Goal: Task Accomplishment & Management: Use online tool/utility

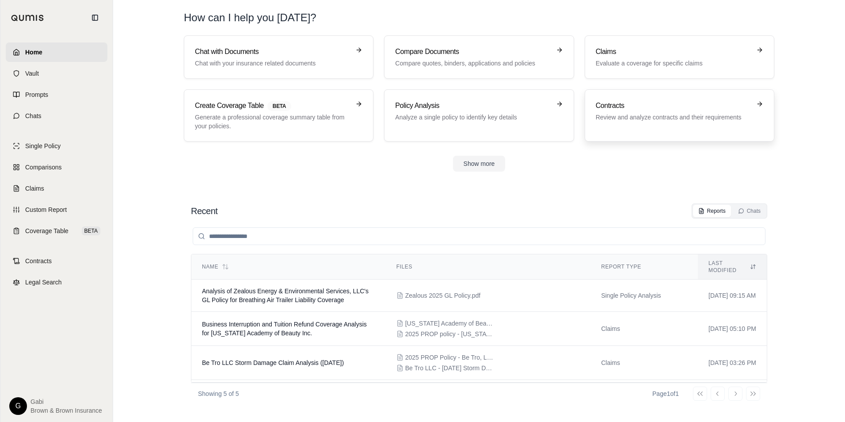
click at [655, 111] on div "Contracts Review and analyze contracts and their requirements" at bounding box center [673, 110] width 155 height 21
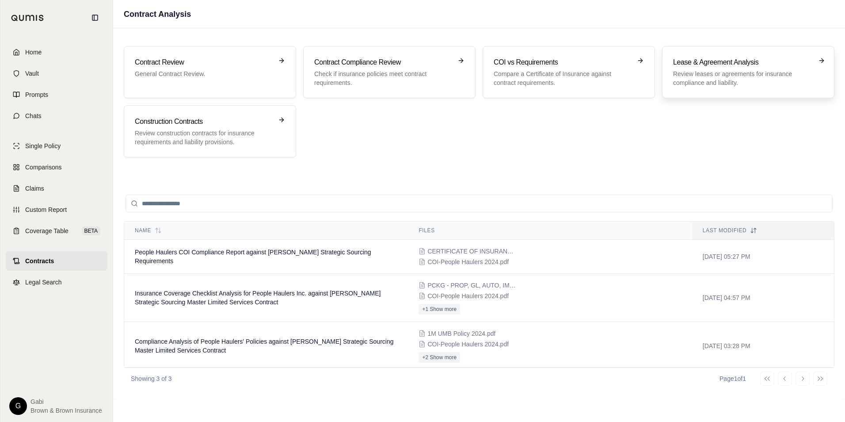
click at [769, 81] on p "Review leases or agreements for insurance compliance and liability." at bounding box center [742, 78] width 138 height 18
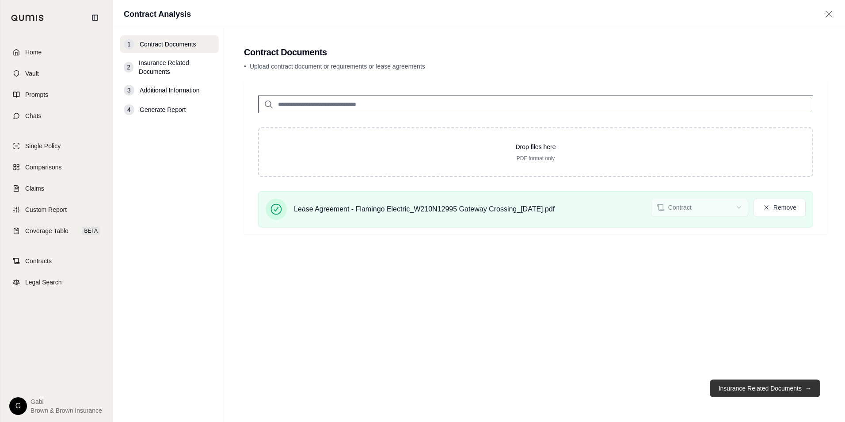
click at [763, 387] on button "Insurance Related Documents →" at bounding box center [765, 388] width 111 height 18
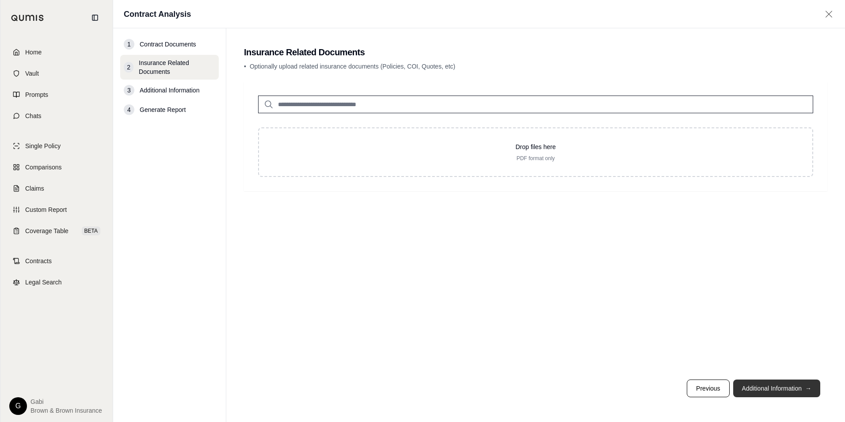
click at [776, 388] on button "Additional Information →" at bounding box center [776, 388] width 87 height 18
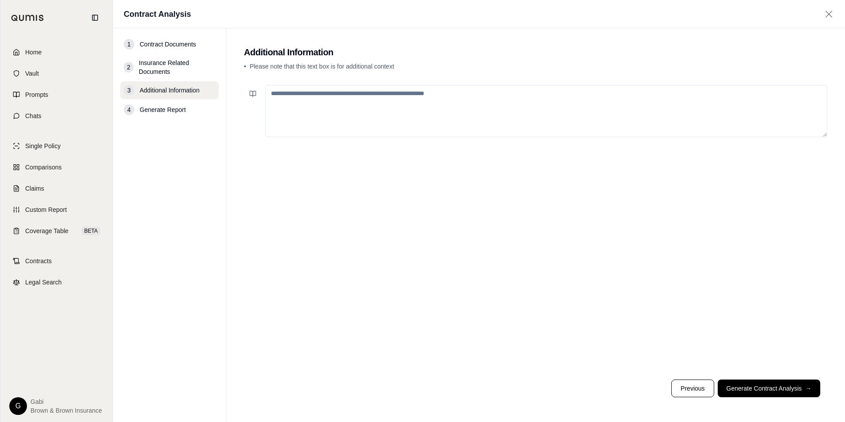
click at [343, 92] on textarea at bounding box center [546, 111] width 562 height 52
click at [525, 103] on textarea "**********" at bounding box center [546, 111] width 562 height 52
click at [305, 95] on textarea "**********" at bounding box center [546, 111] width 562 height 52
drag, startPoint x: 671, startPoint y: 96, endPoint x: 693, endPoint y: 97, distance: 22.1
click at [673, 97] on textarea "**********" at bounding box center [546, 111] width 562 height 52
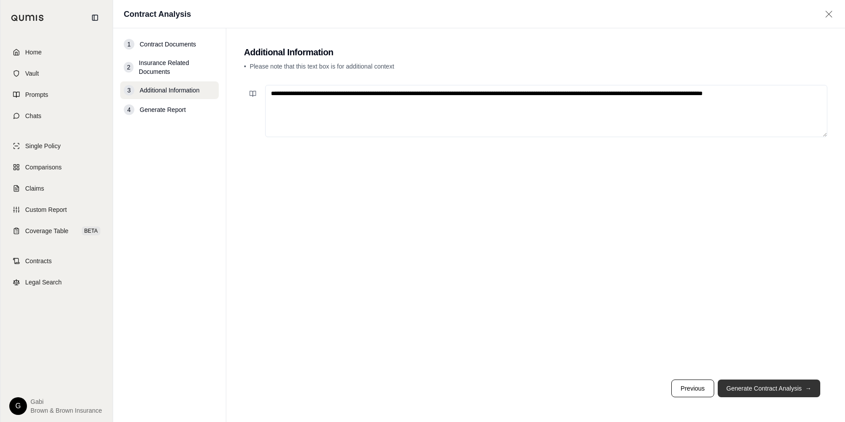
type textarea "**********"
click at [777, 384] on button "Generate Contract Analysis →" at bounding box center [769, 388] width 103 height 18
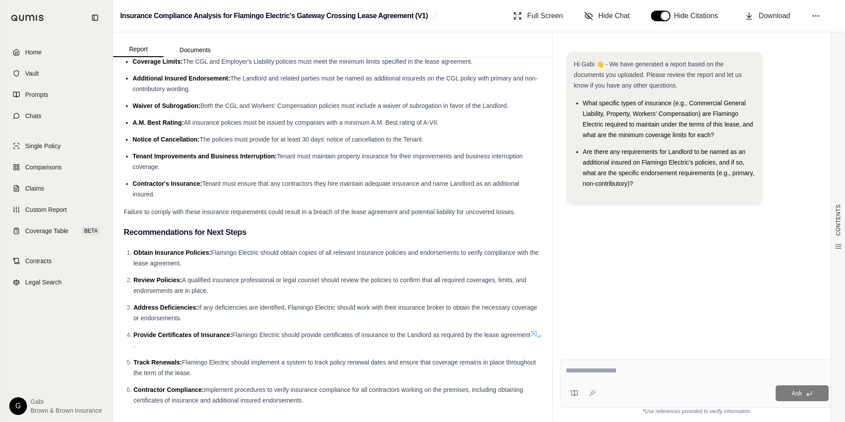
scroll to position [975, 0]
click at [596, 371] on textarea at bounding box center [697, 370] width 263 height 11
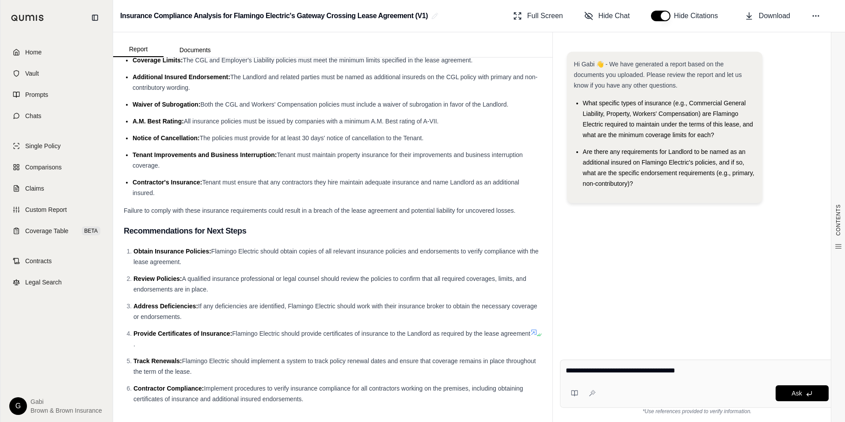
click at [721, 371] on textarea "**********" at bounding box center [697, 370] width 263 height 11
drag, startPoint x: 732, startPoint y: 369, endPoint x: 751, endPoint y: 371, distance: 19.6
click at [746, 370] on textarea "**********" at bounding box center [697, 370] width 263 height 11
click at [747, 371] on textarea "**********" at bounding box center [697, 370] width 263 height 11
drag, startPoint x: 734, startPoint y: 369, endPoint x: 785, endPoint y: 370, distance: 51.3
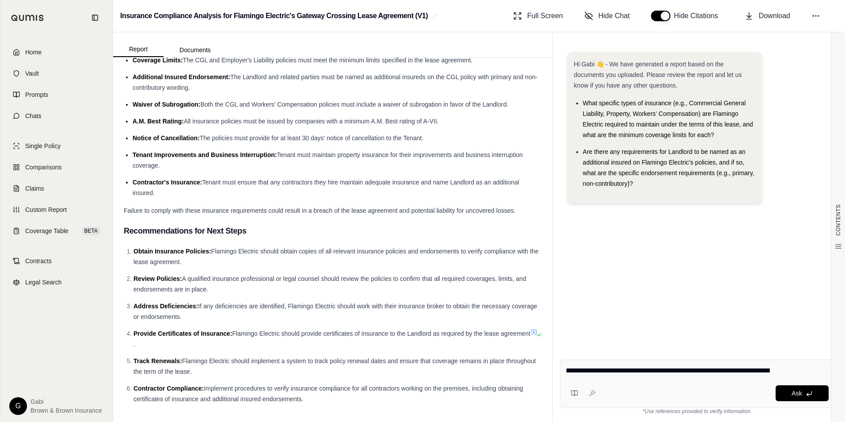
click at [785, 370] on textarea "**********" at bounding box center [697, 370] width 263 height 11
type textarea "**********"
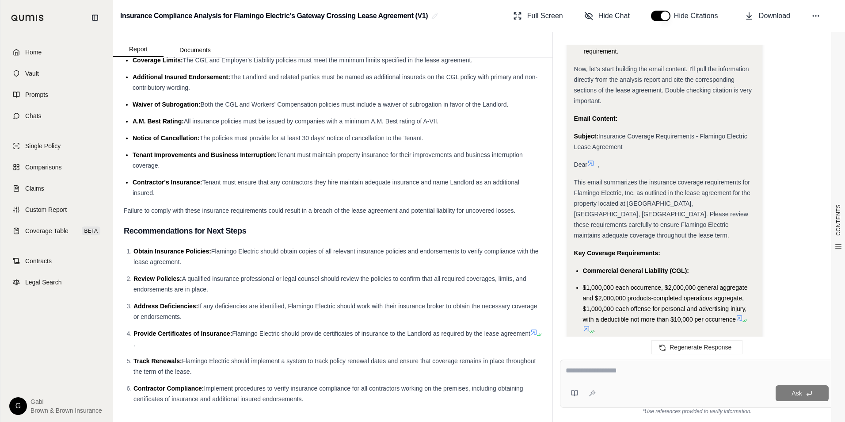
scroll to position [643, 0]
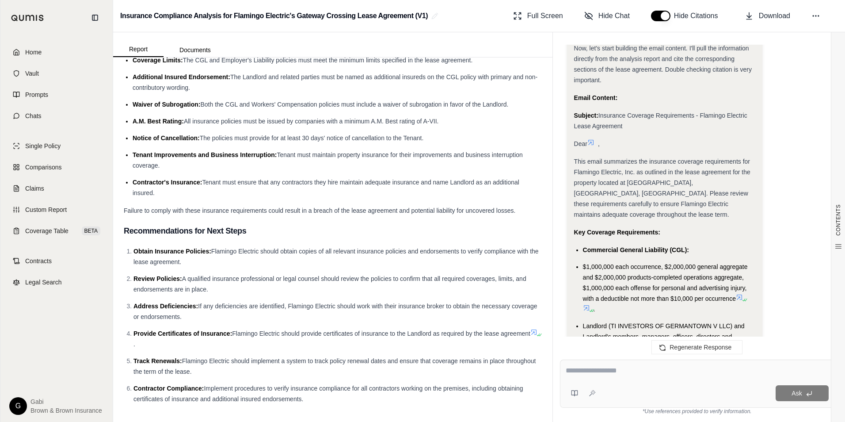
click at [662, 17] on button "button" at bounding box center [660, 16] width 19 height 11
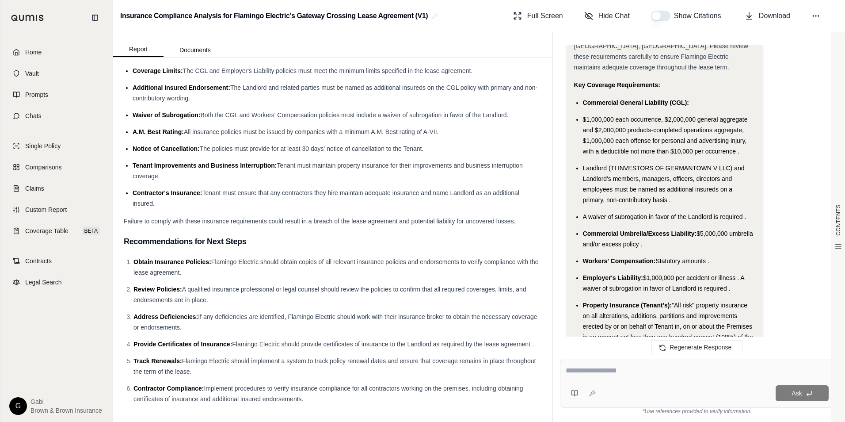
scroll to position [775, 0]
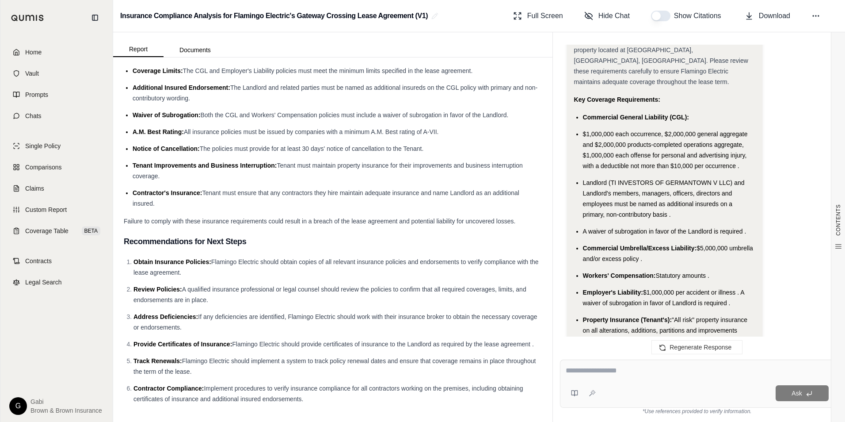
drag, startPoint x: 666, startPoint y: 18, endPoint x: 665, endPoint y: 23, distance: 5.0
click at [666, 18] on button "button" at bounding box center [660, 16] width 19 height 11
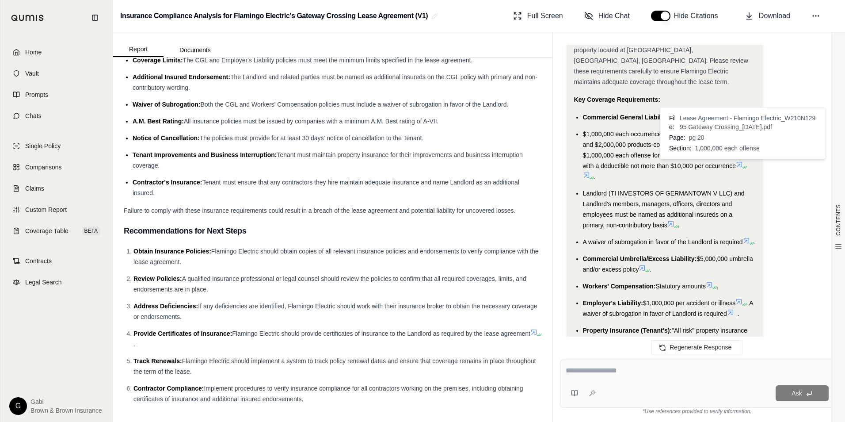
click at [742, 165] on icon at bounding box center [739, 164] width 5 height 5
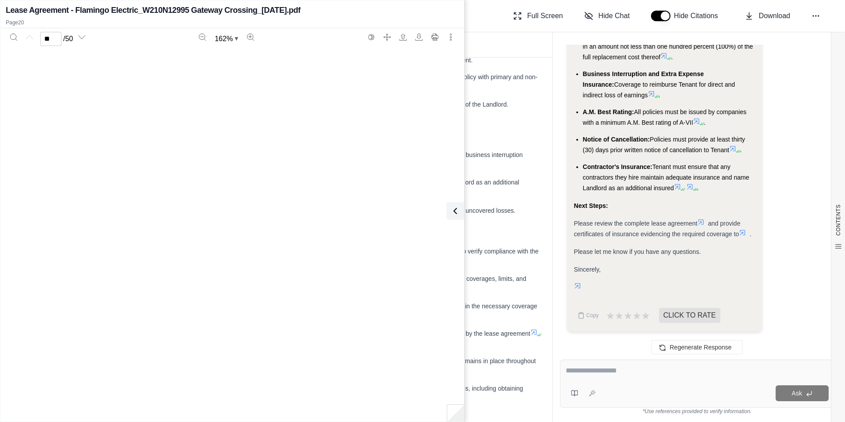
type input "**"
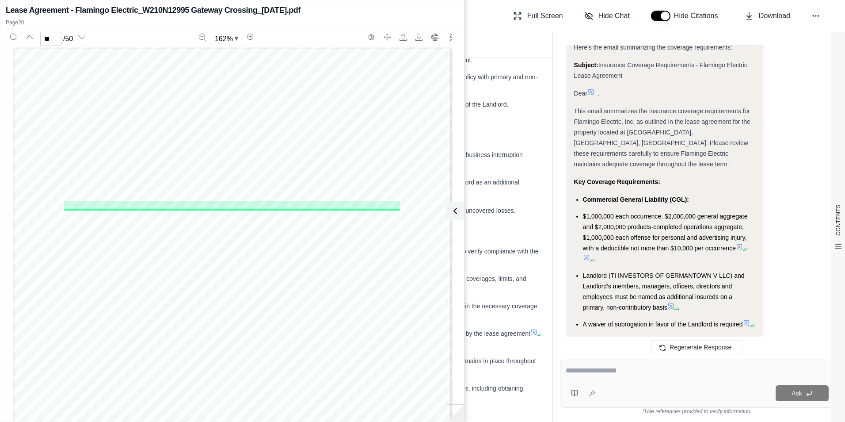
scroll to position [1792, 0]
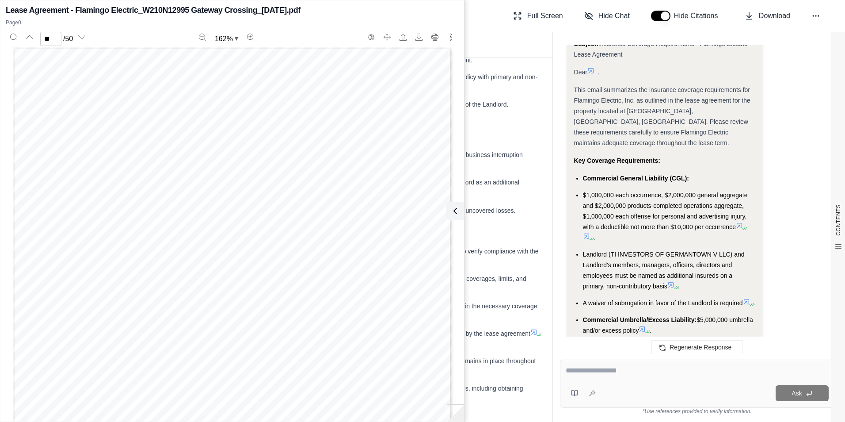
scroll to position [2190, 0]
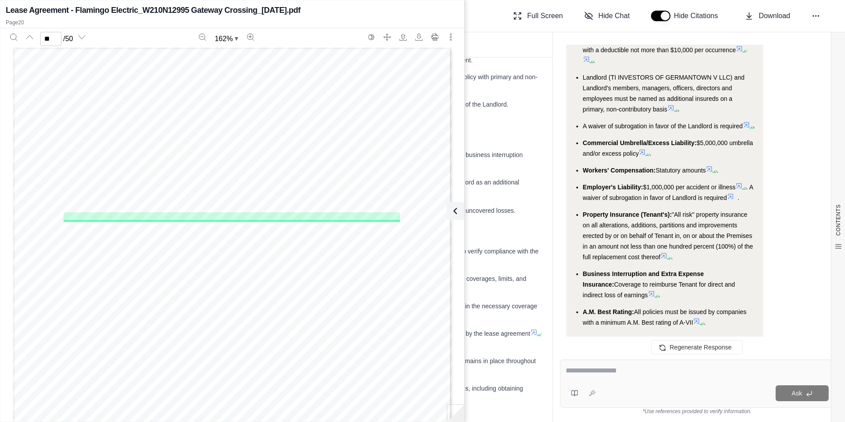
scroll to position [2013, 0]
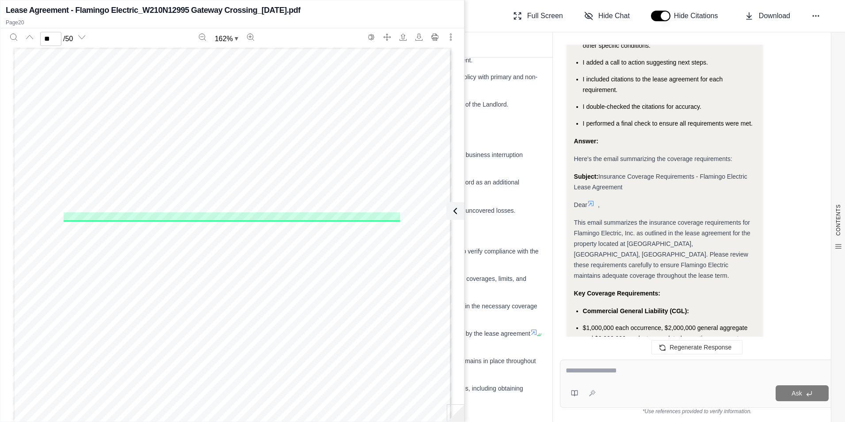
click at [660, 16] on button "button" at bounding box center [660, 16] width 19 height 11
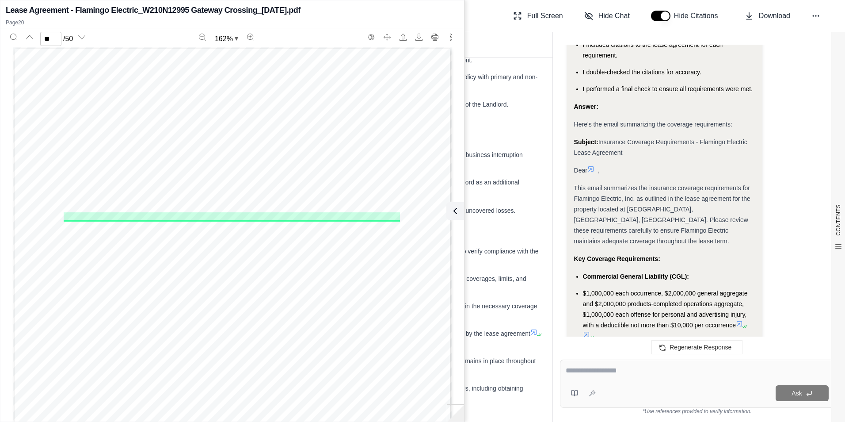
scroll to position [1748, 0]
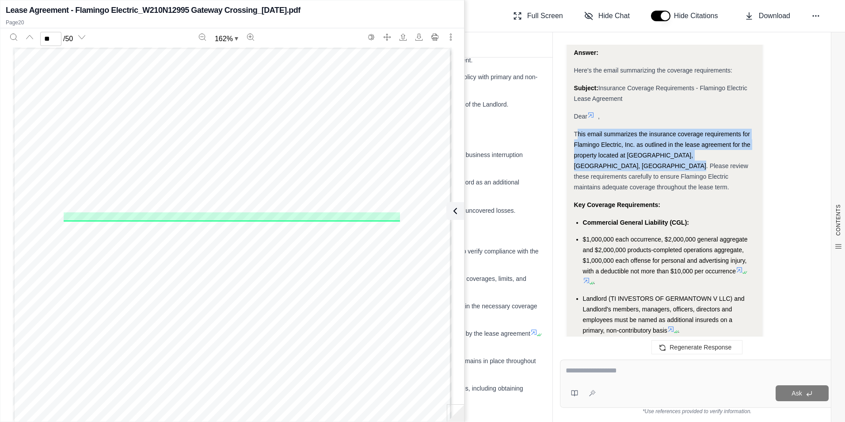
drag, startPoint x: 576, startPoint y: 145, endPoint x: 649, endPoint y: 170, distance: 77.2
click at [649, 170] on div "This email summarizes the insurance coverage requirements for Flamingo Electric…" at bounding box center [664, 161] width 181 height 64
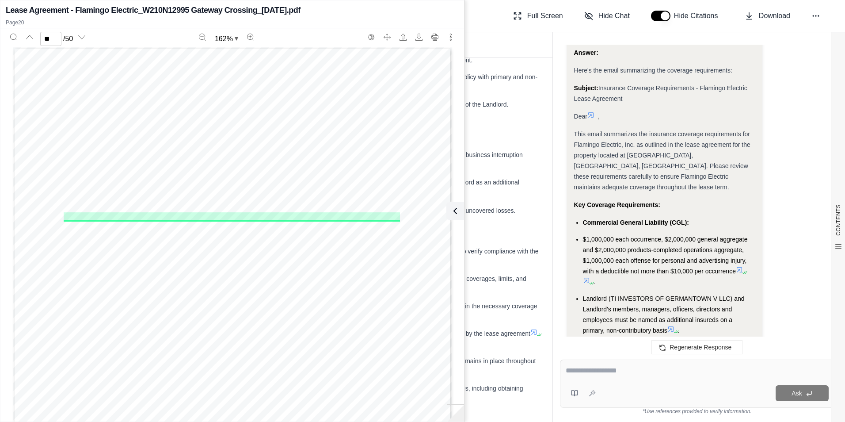
click at [702, 266] on li "$1,000,000 each occurrence, $2,000,000 general aggregate and $2,000,000 product…" at bounding box center [669, 260] width 172 height 53
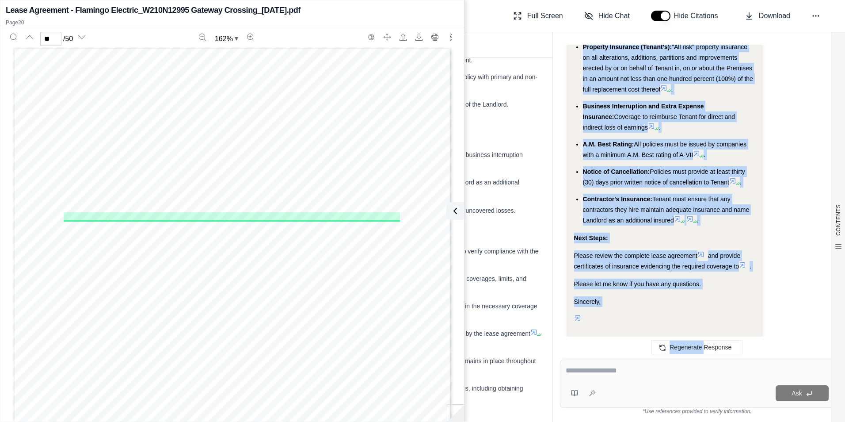
scroll to position [2142, 0]
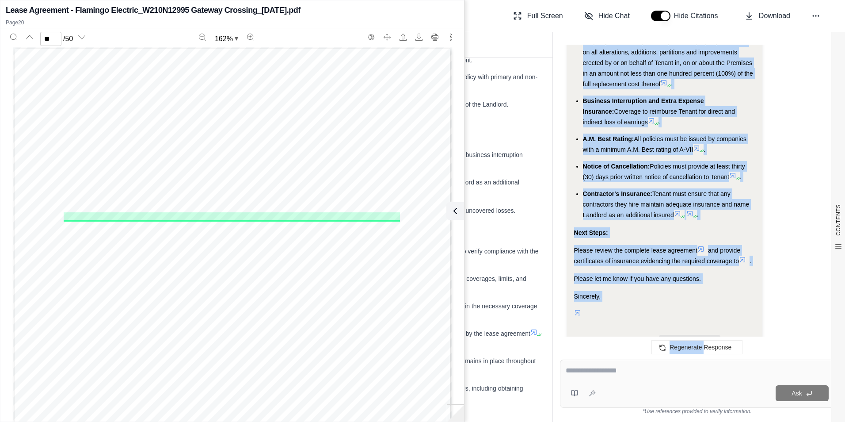
drag, startPoint x: 572, startPoint y: 144, endPoint x: 673, endPoint y: 239, distance: 138.9
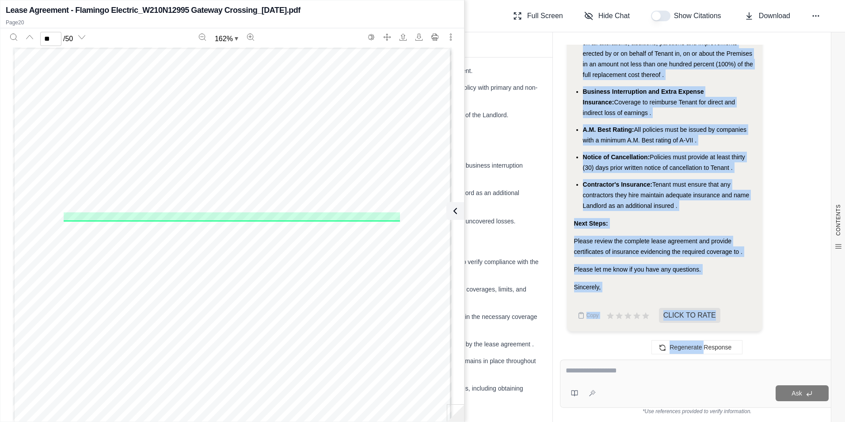
click at [665, 17] on button "button" at bounding box center [660, 16] width 19 height 11
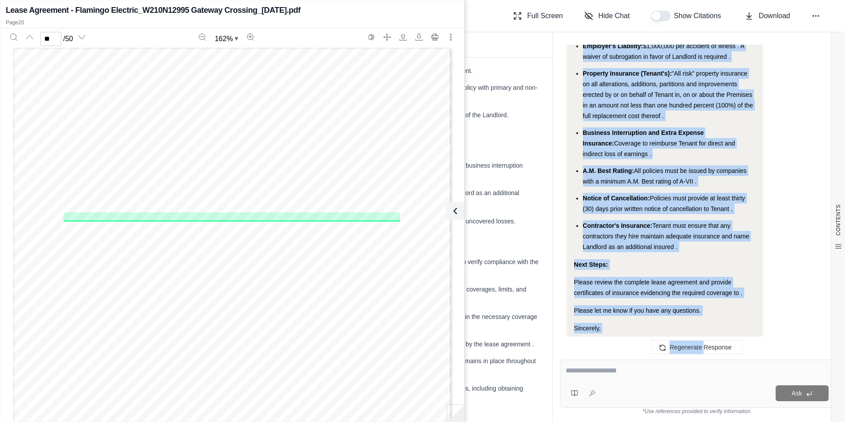
click at [659, 15] on button "button" at bounding box center [660, 16] width 19 height 11
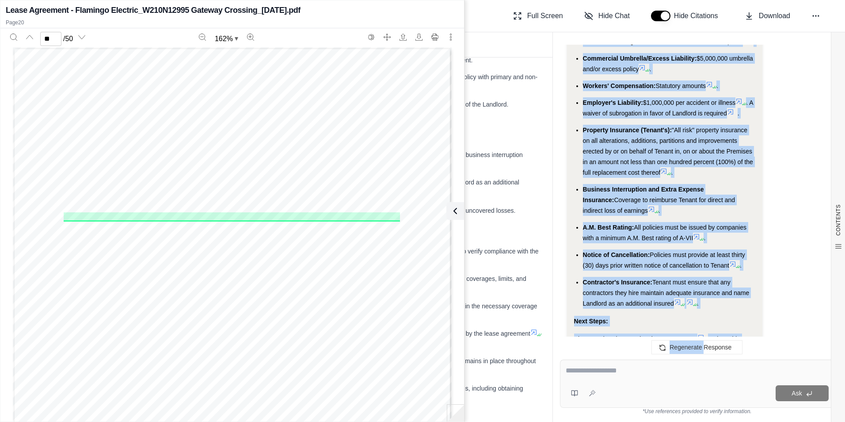
click at [659, 16] on button "button" at bounding box center [660, 16] width 19 height 11
click at [657, 17] on button "button" at bounding box center [660, 16] width 19 height 11
click at [458, 210] on icon at bounding box center [453, 211] width 11 height 11
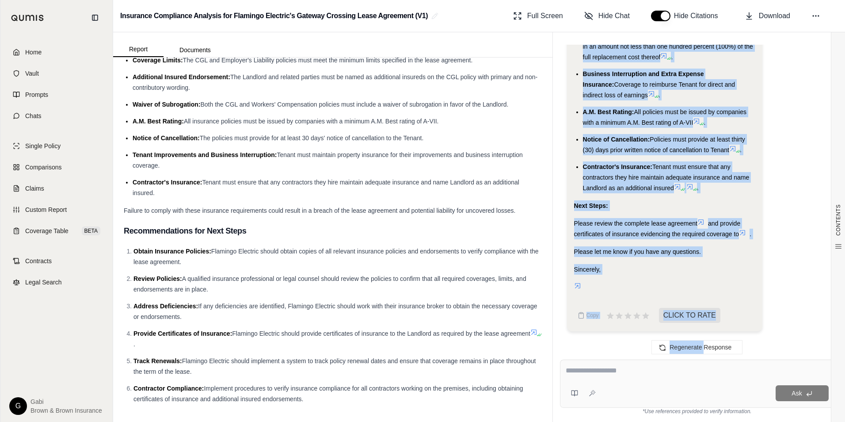
click at [663, 19] on button "button" at bounding box center [660, 16] width 19 height 11
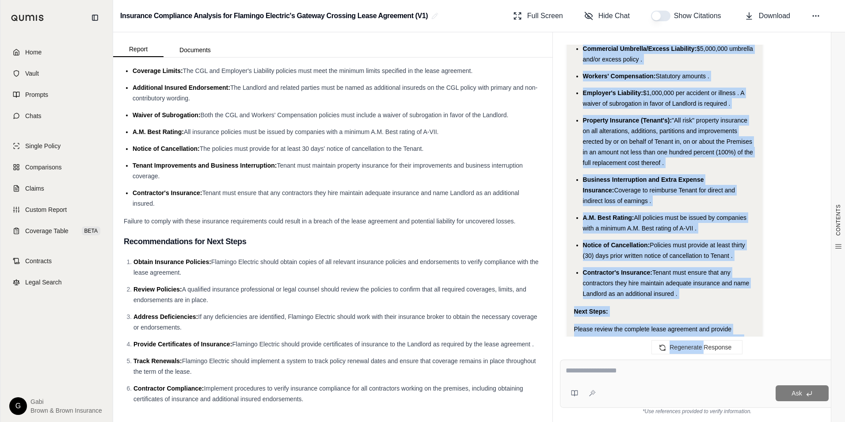
scroll to position [2006, 0]
click at [682, 170] on ul "Commercial General Liability (CGL): $1,000,000 each occurrence, $2,000,000 gene…" at bounding box center [664, 106] width 181 height 386
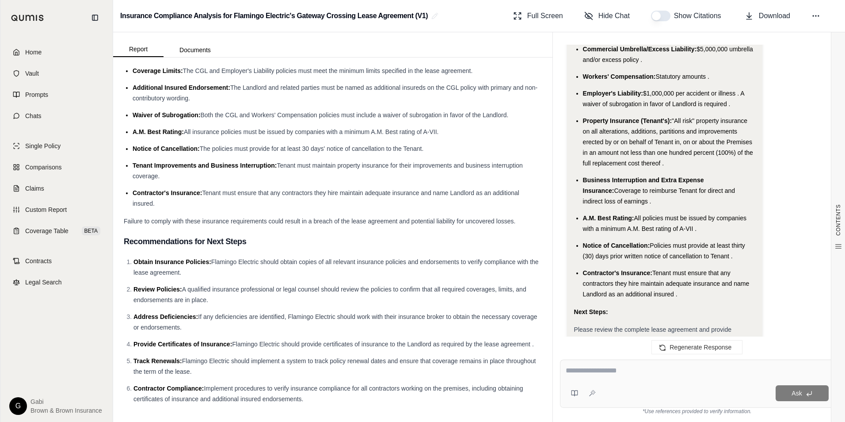
click at [698, 113] on ul "Commercial General Liability (CGL): $1,000,000 each occurrence, $2,000,000 gene…" at bounding box center [664, 106] width 181 height 386
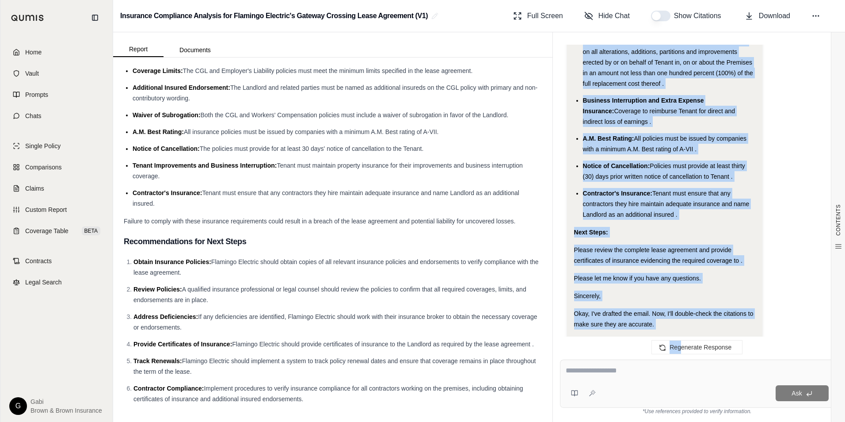
scroll to position [1080, 0]
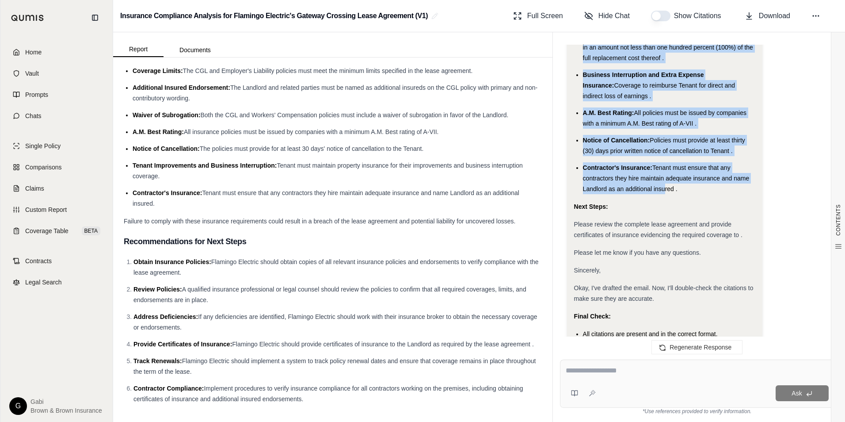
drag, startPoint x: 574, startPoint y: 141, endPoint x: 662, endPoint y: 191, distance: 101.6
click at [662, 191] on div "Analysis: Okay, I need to create an email summarizing the coverage requirements…" at bounding box center [664, 249] width 181 height 2115
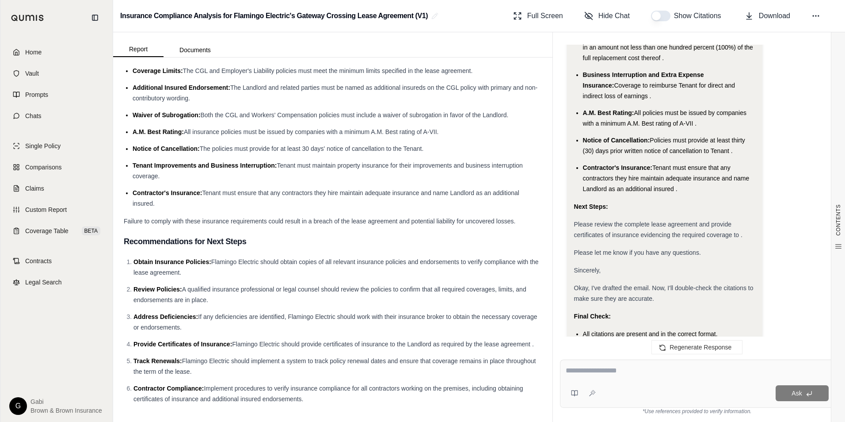
drag, startPoint x: 662, startPoint y: 191, endPoint x: 706, endPoint y: 255, distance: 77.7
click at [705, 255] on div "Please let me know if you have any questions." at bounding box center [664, 252] width 181 height 11
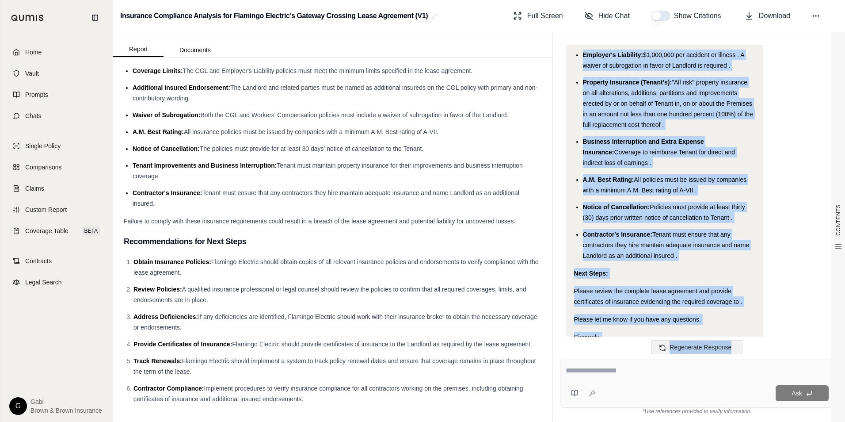
scroll to position [2095, 0]
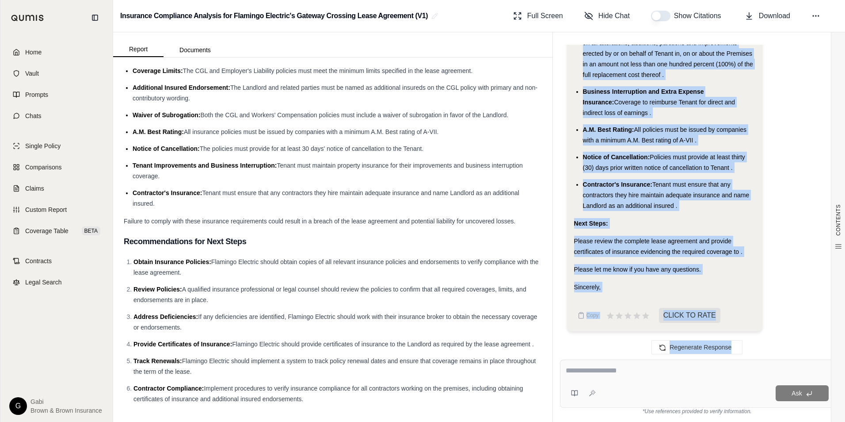
drag, startPoint x: 575, startPoint y: 181, endPoint x: 688, endPoint y: 205, distance: 115.7
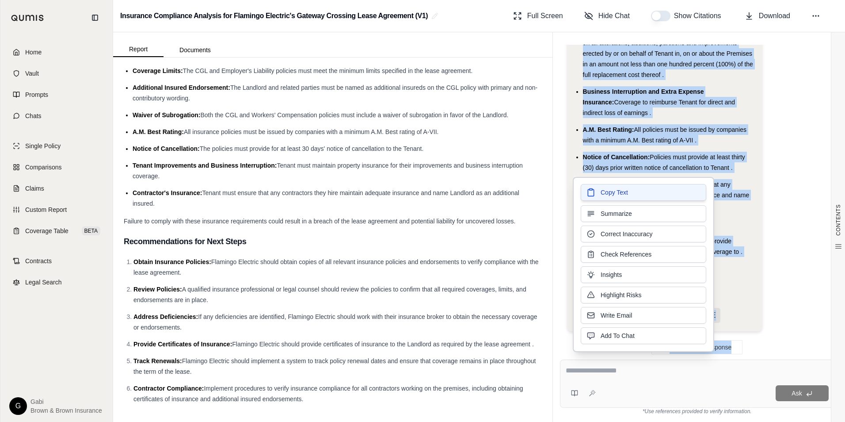
click at [636, 193] on button "Copy Text" at bounding box center [644, 192] width 126 height 17
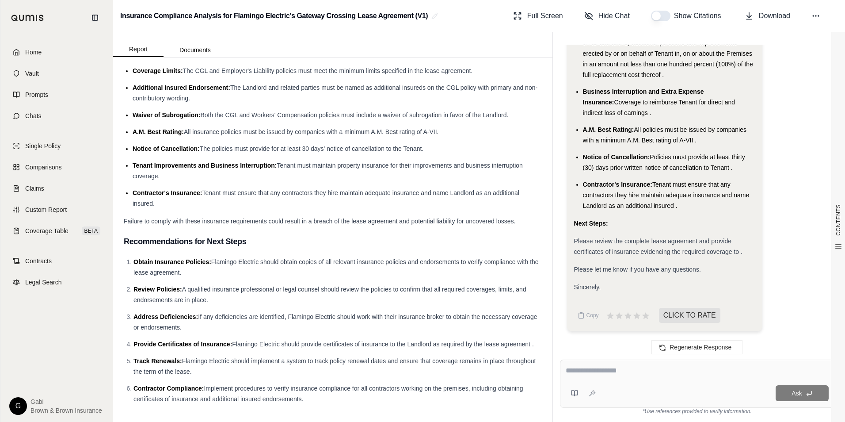
click at [710, 17] on span "Show Citations" at bounding box center [699, 16] width 50 height 11
click at [660, 14] on button "button" at bounding box center [660, 16] width 19 height 11
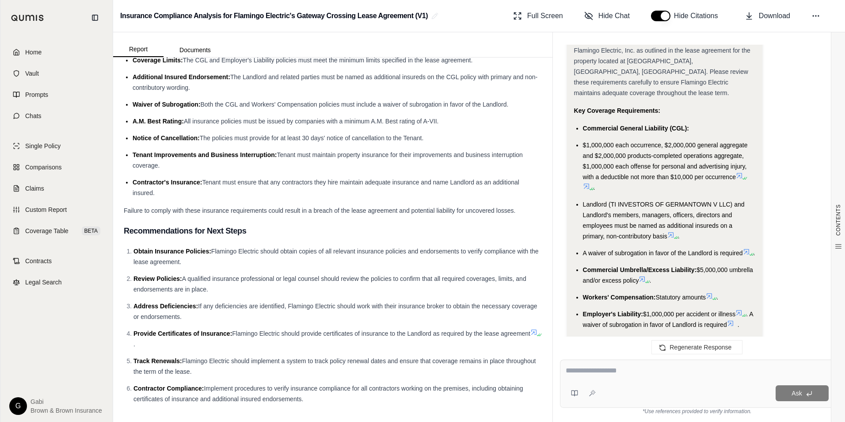
scroll to position [1863, 0]
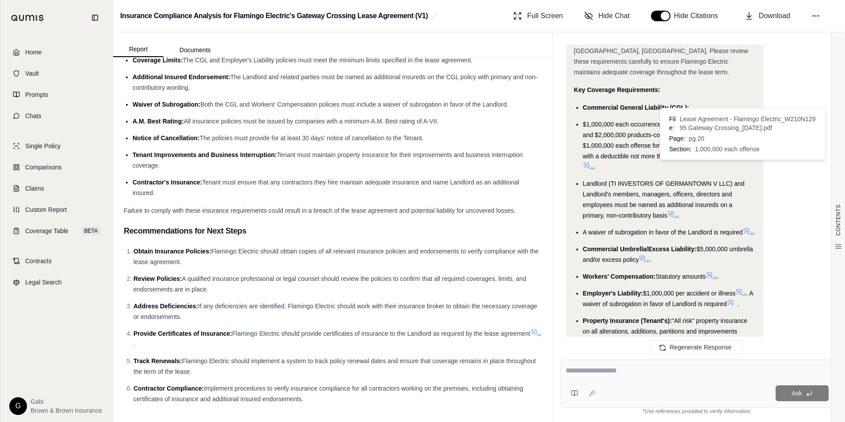
click at [740, 157] on icon at bounding box center [739, 154] width 5 height 5
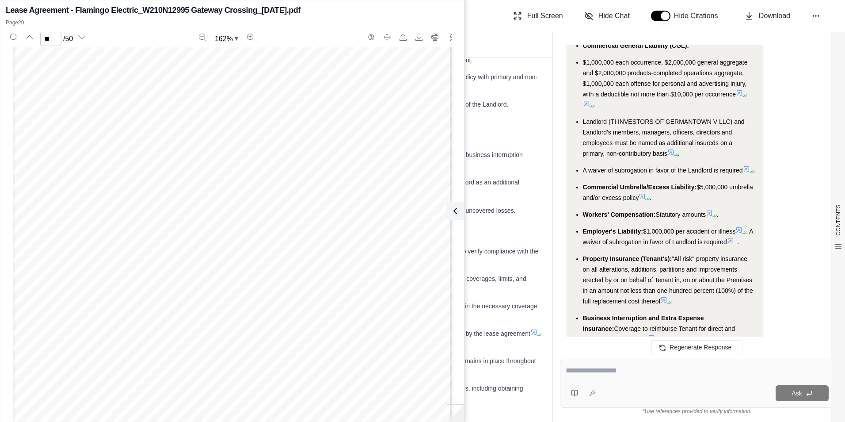
scroll to position [1881, 0]
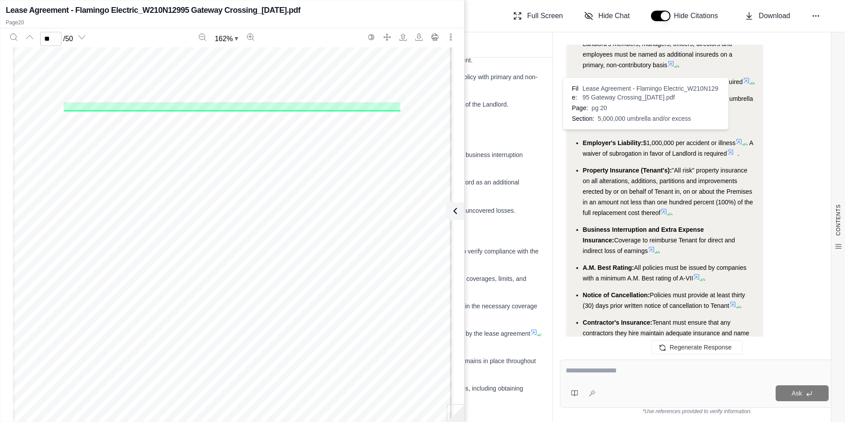
scroll to position [1969, 0]
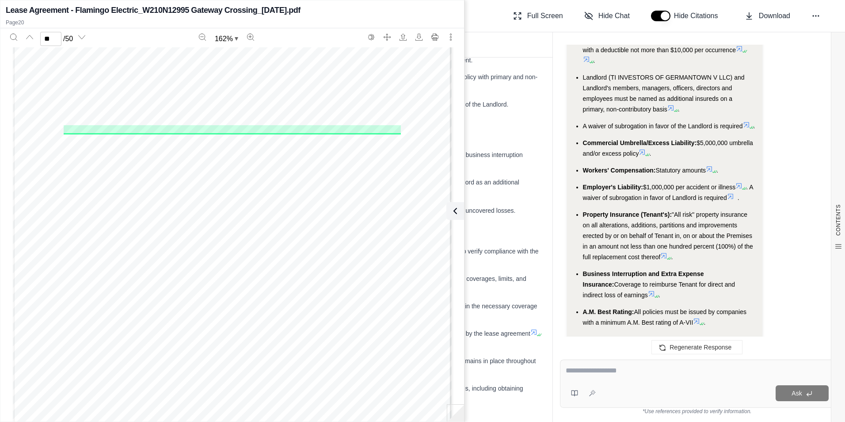
click at [748, 136] on ul "Commercial General Liability (CGL): $1,000,000 each occurrence, $2,000,000 gene…" at bounding box center [664, 194] width 181 height 397
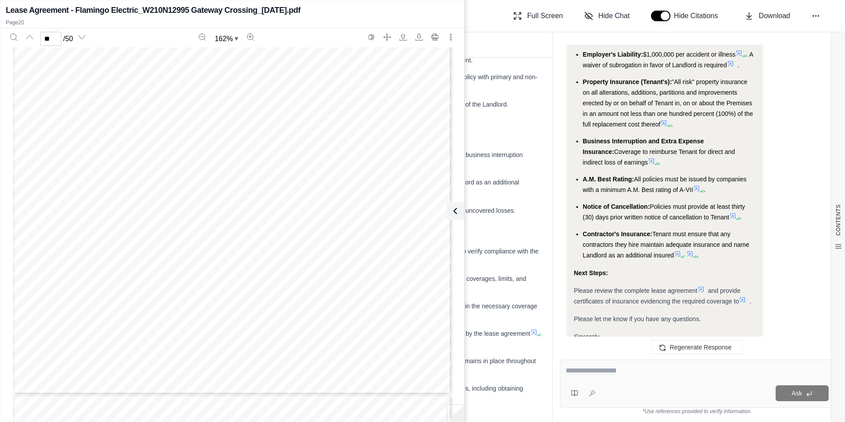
scroll to position [2058, 0]
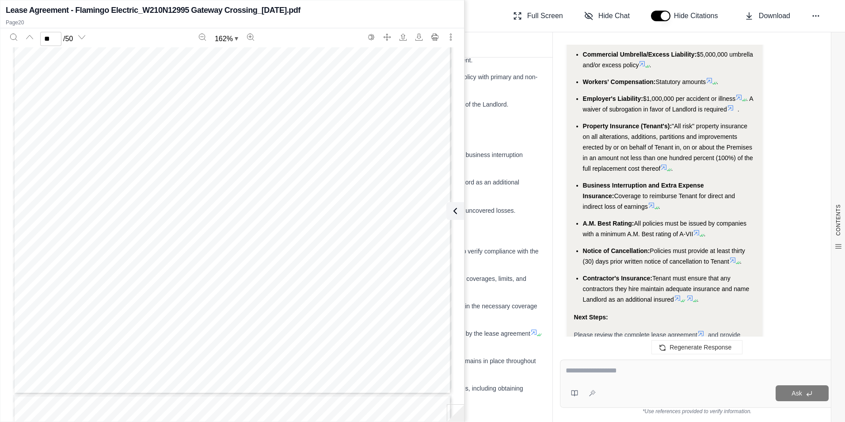
click at [645, 84] on ul "Commercial General Liability (CGL): $1,000,000 each occurrence, $2,000,000 gene…" at bounding box center [664, 106] width 181 height 397
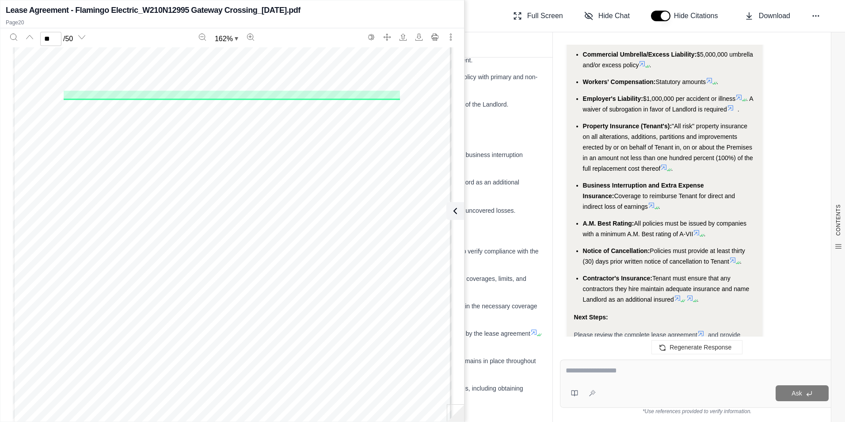
click at [714, 100] on ul "Commercial General Liability (CGL): $1,000,000 each occurrence, $2,000,000 gene…" at bounding box center [664, 106] width 181 height 397
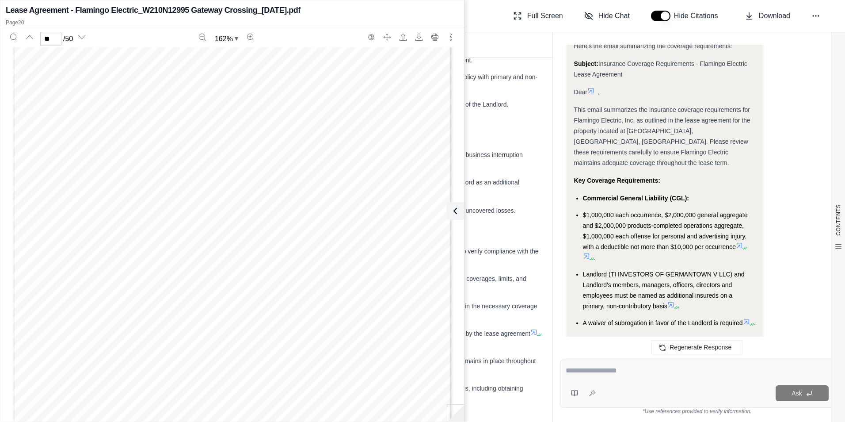
scroll to position [1792, 0]
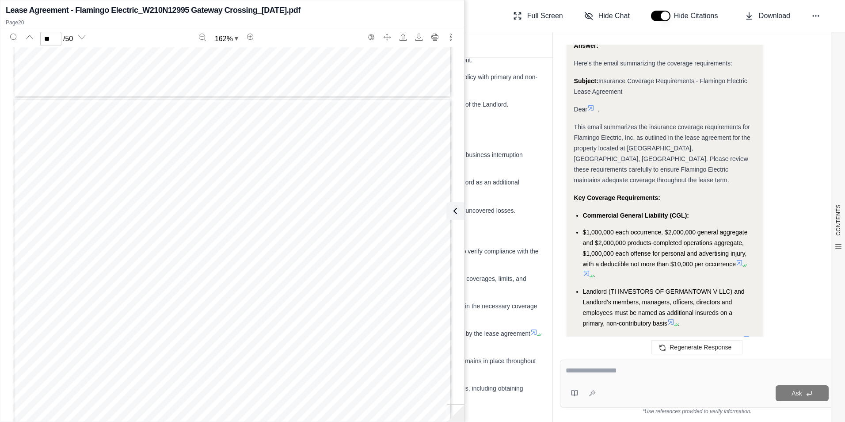
scroll to position [1748, 0]
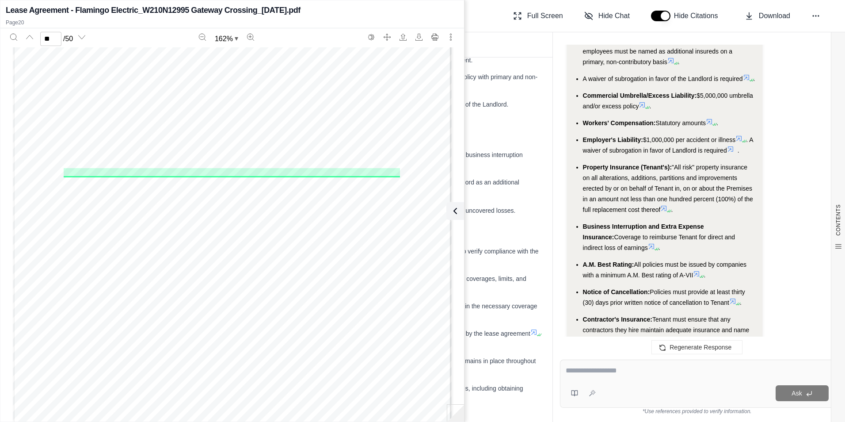
scroll to position [2013, 0]
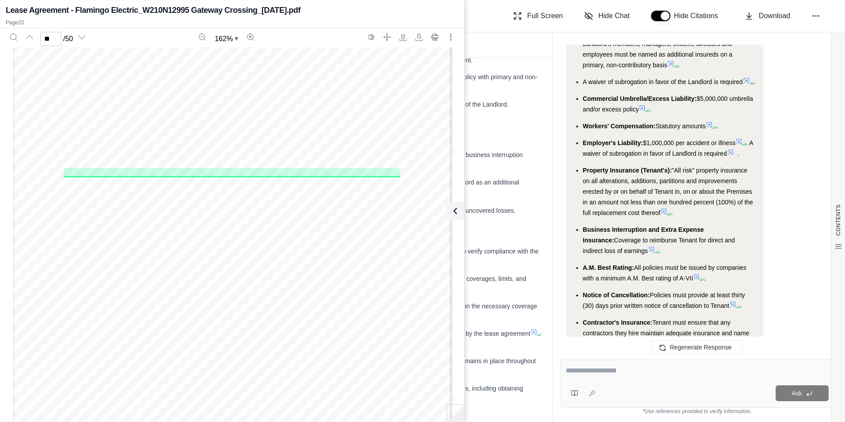
click at [748, 89] on ul "Commercial General Liability (CGL): $1,000,000 each occurrence, $2,000,000 gene…" at bounding box center [664, 150] width 181 height 397
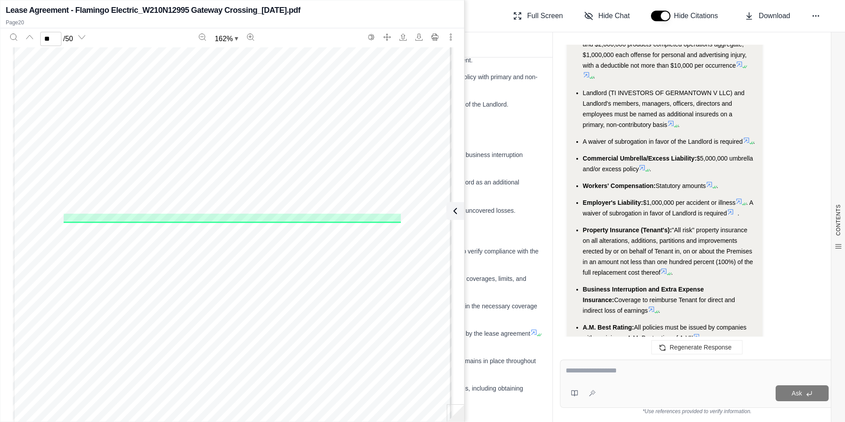
scroll to position [1969, 0]
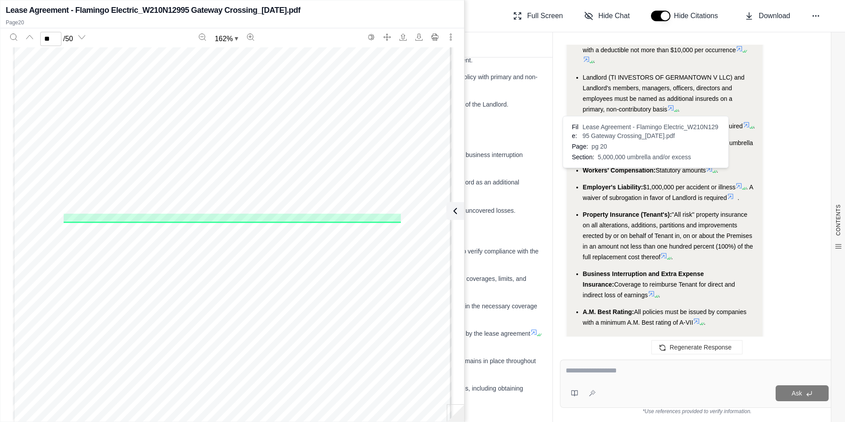
click at [645, 173] on ul "Commercial General Liability (CGL): $1,000,000 each occurrence, $2,000,000 gene…" at bounding box center [664, 194] width 181 height 397
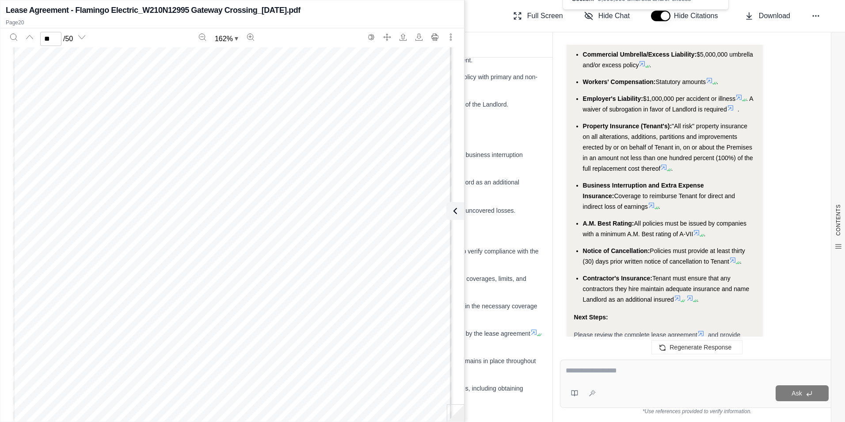
click at [714, 100] on ul "Commercial General Liability (CGL): $1,000,000 each occurrence, $2,000,000 gene…" at bounding box center [664, 106] width 181 height 397
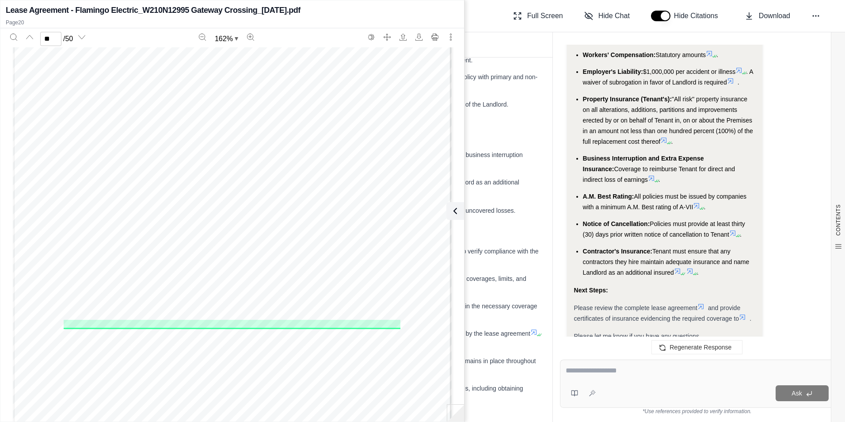
scroll to position [2058, 0]
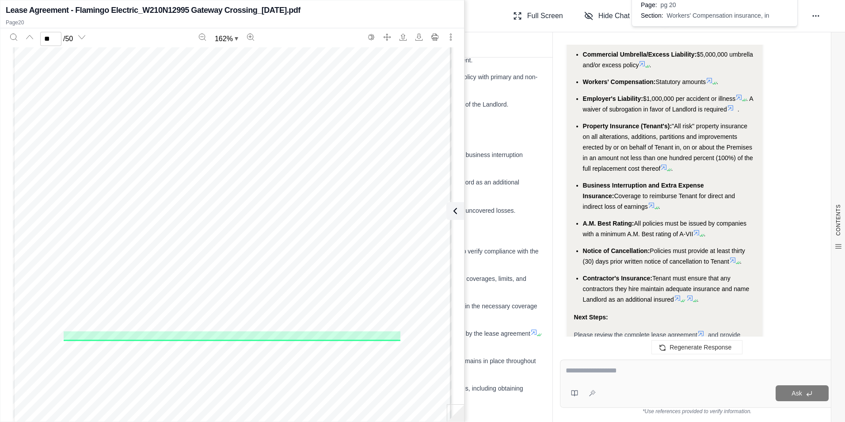
click at [742, 117] on ul "Commercial General Liability (CGL): $1,000,000 each occurrence, $2,000,000 gene…" at bounding box center [664, 106] width 181 height 397
click at [667, 188] on ul "Commercial General Liability (CGL): $1,000,000 each occurrence, $2,000,000 gene…" at bounding box center [664, 106] width 181 height 397
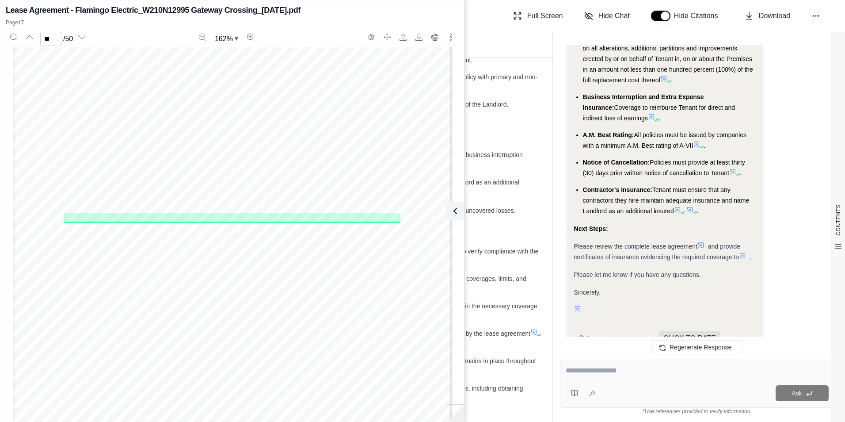
scroll to position [2190, 0]
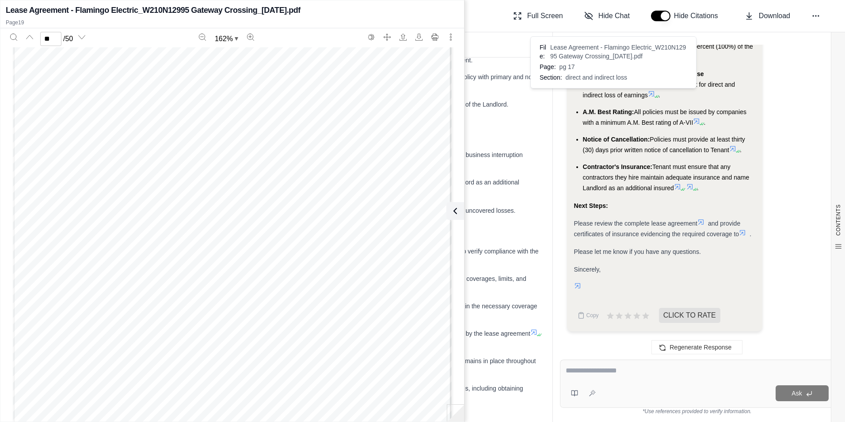
click at [697, 121] on icon at bounding box center [696, 121] width 7 height 7
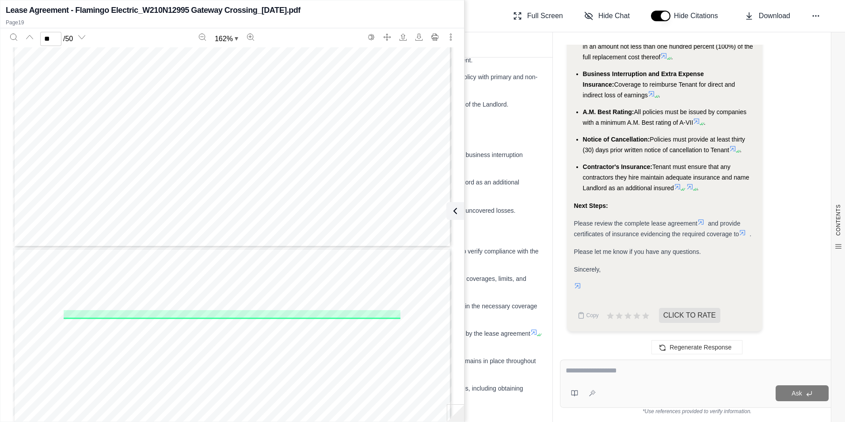
scroll to position [10005, 0]
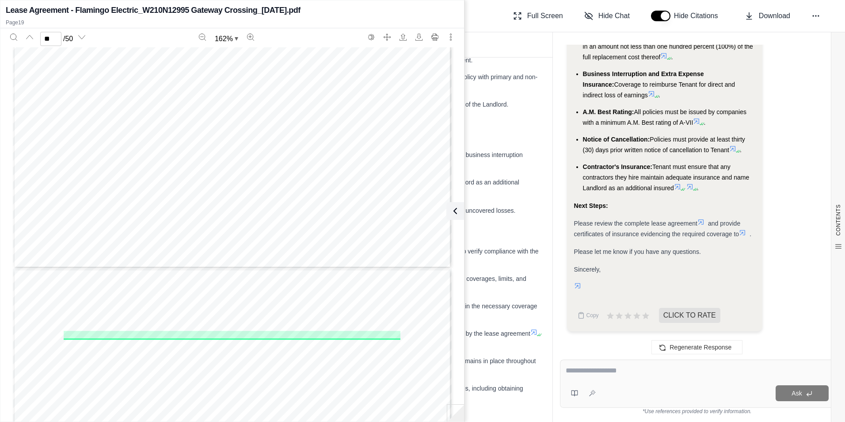
click at [734, 149] on icon at bounding box center [732, 148] width 5 height 5
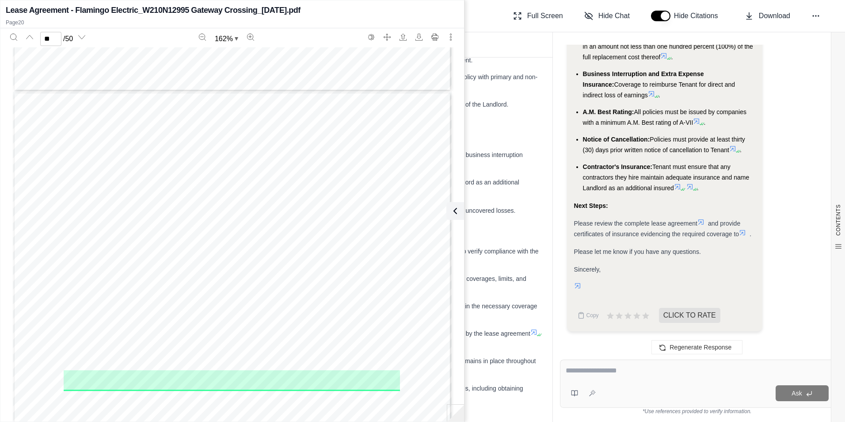
scroll to position [10794, 0]
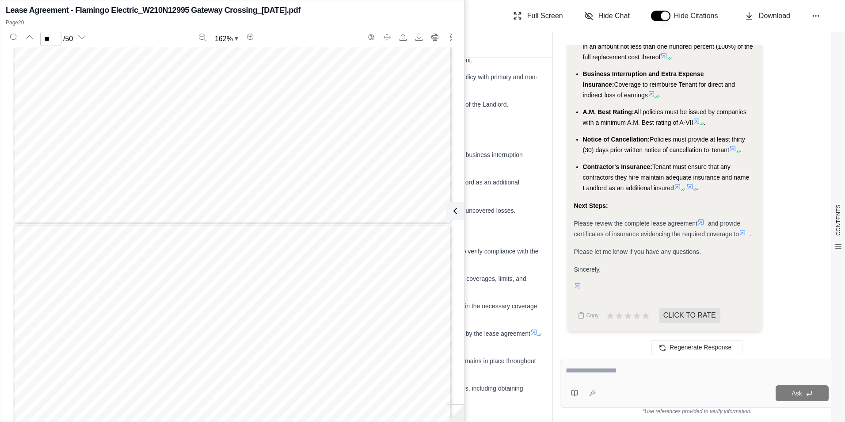
type input "**"
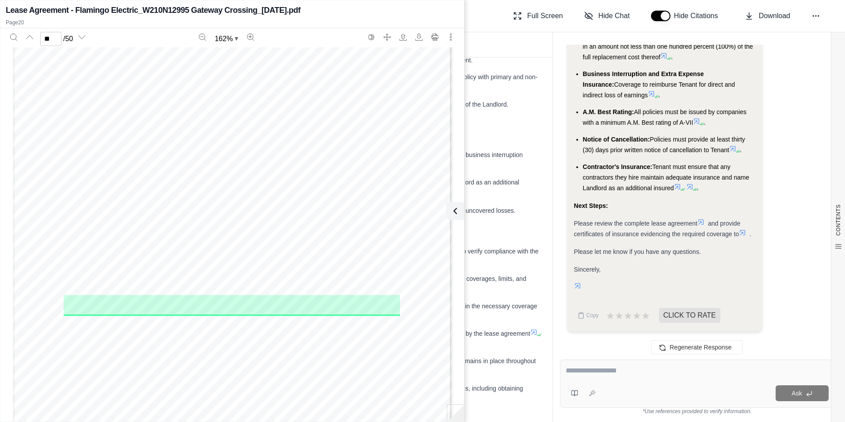
scroll to position [10838, 0]
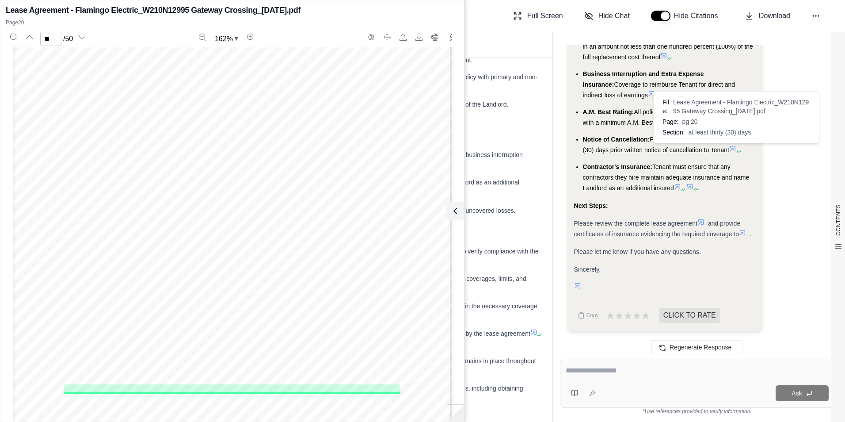
click at [679, 187] on icon at bounding box center [677, 186] width 5 height 5
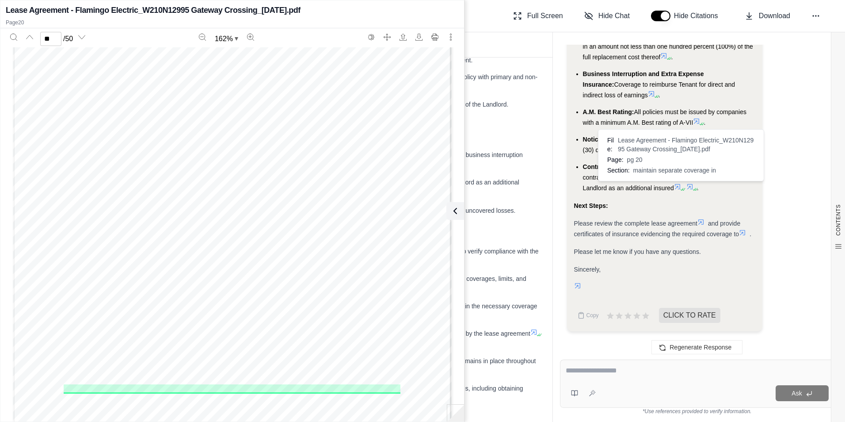
click at [679, 186] on icon at bounding box center [677, 186] width 7 height 7
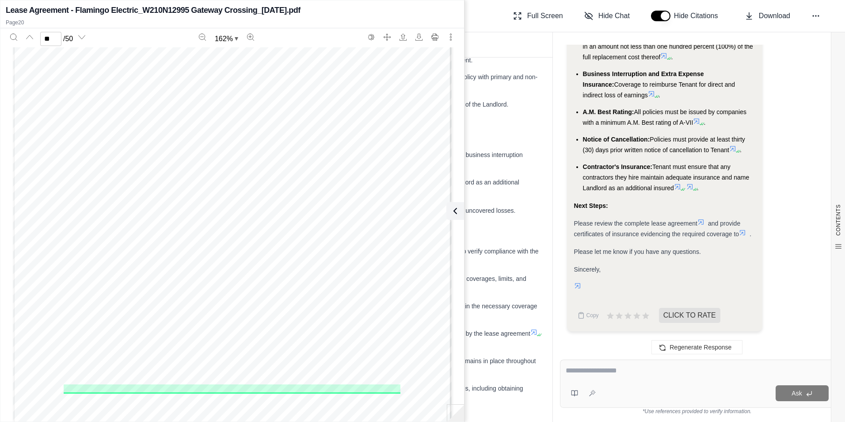
click at [679, 183] on icon at bounding box center [677, 186] width 7 height 7
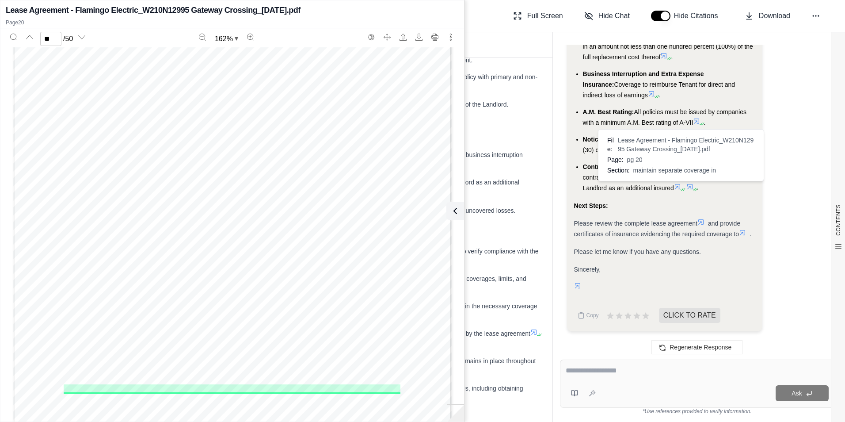
click at [677, 187] on icon at bounding box center [677, 186] width 7 height 7
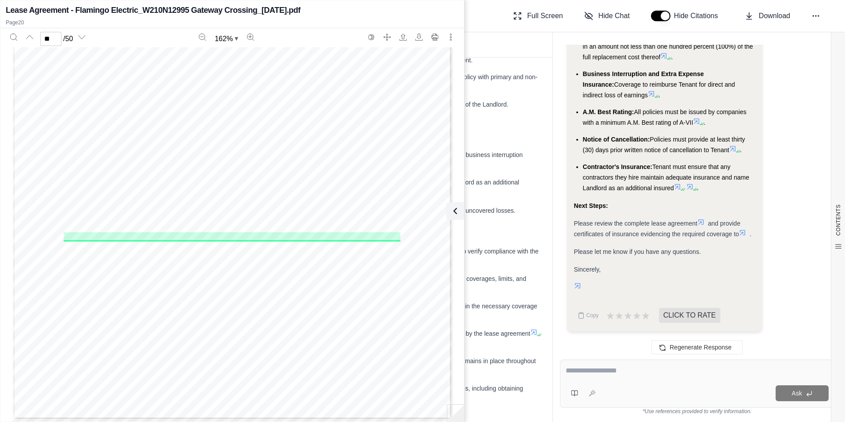
scroll to position [10971, 0]
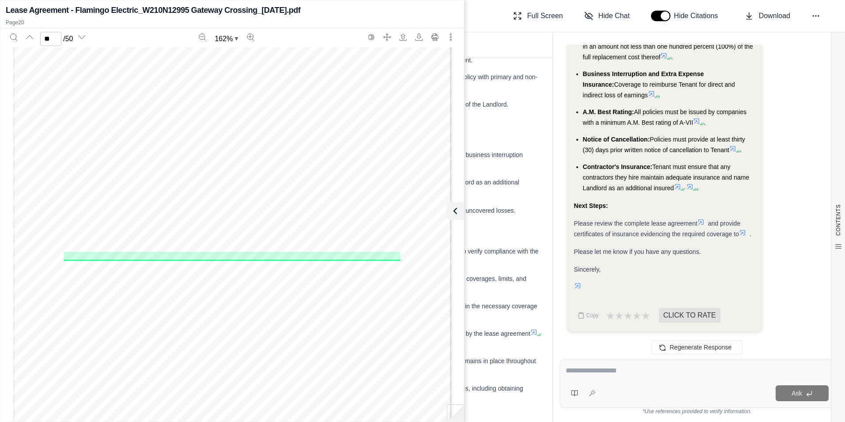
click at [691, 187] on icon at bounding box center [689, 186] width 5 height 5
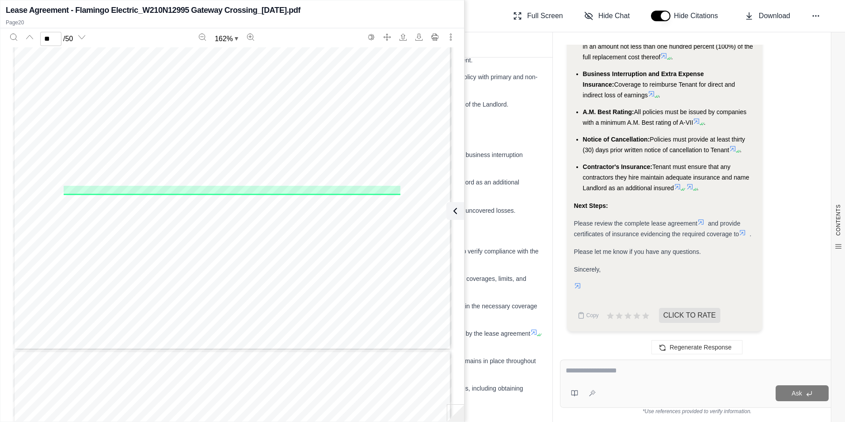
scroll to position [11104, 0]
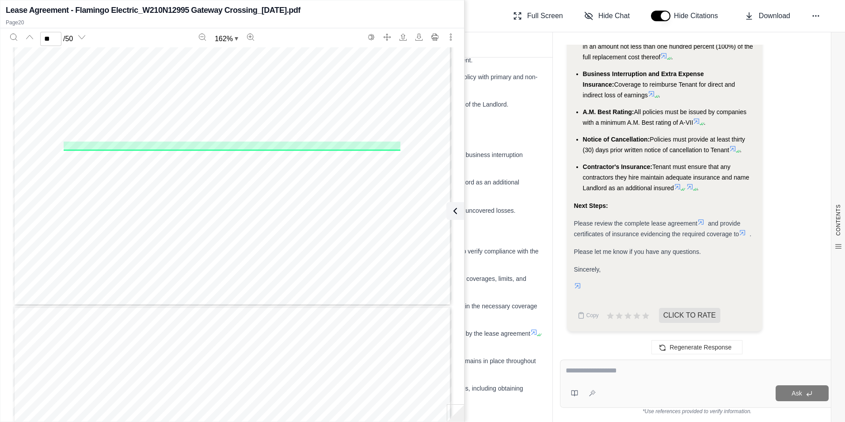
click at [458, 212] on icon at bounding box center [455, 211] width 11 height 11
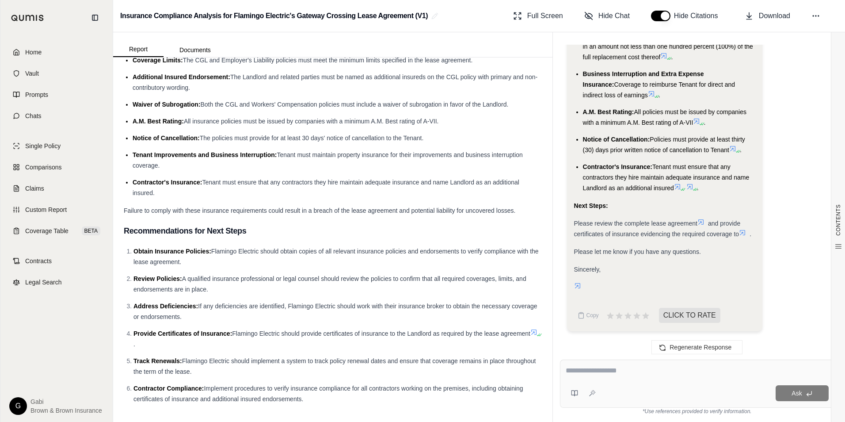
scroll to position [2179, 0]
click at [56, 281] on span "Legal Search" at bounding box center [43, 282] width 37 height 9
